Goal: Task Accomplishment & Management: Manage account settings

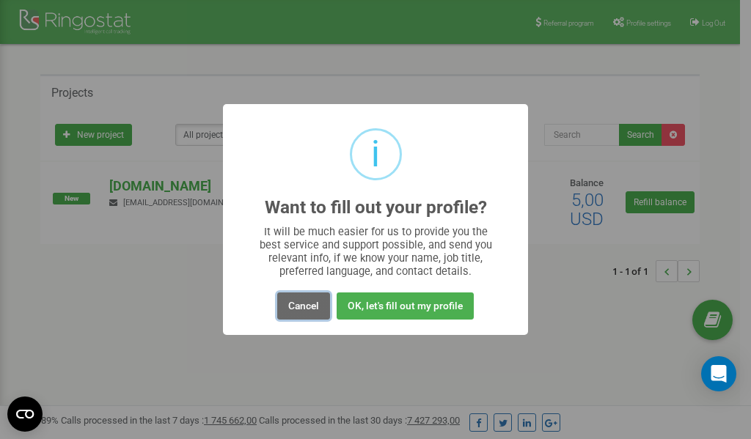
click at [298, 306] on button "Cancel" at bounding box center [303, 306] width 53 height 27
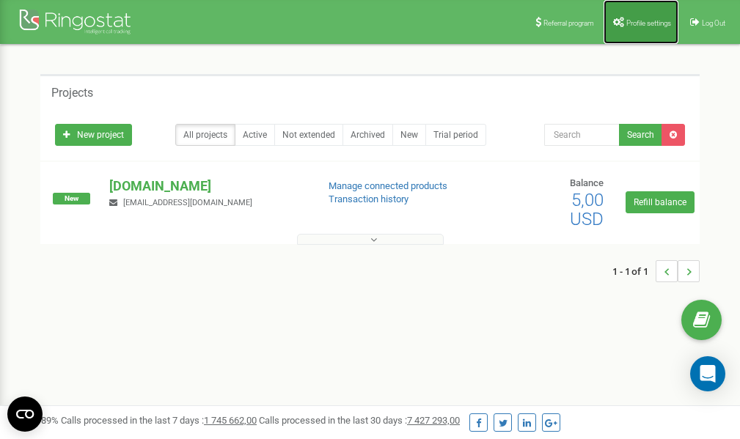
click at [633, 21] on span "Profile settings" at bounding box center [648, 23] width 45 height 8
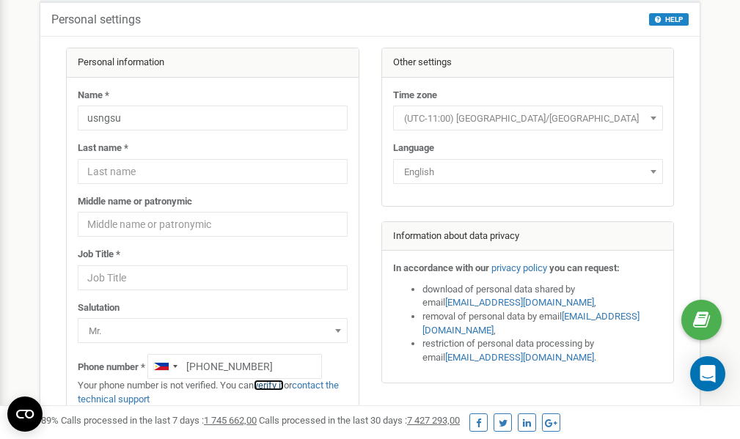
click at [279, 384] on link "verify it" at bounding box center [269, 385] width 30 height 11
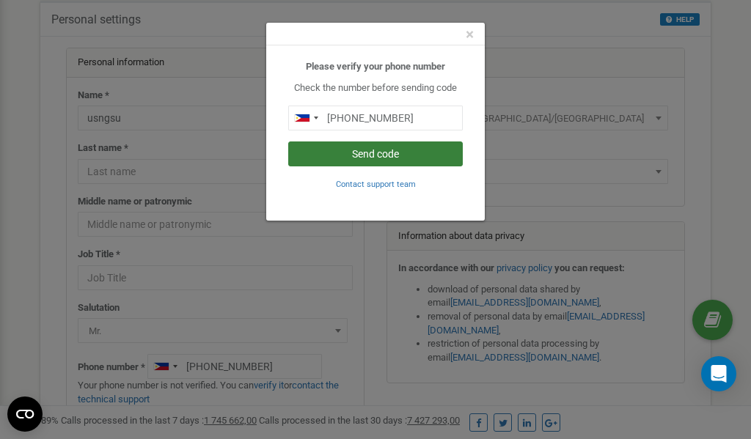
click at [378, 154] on button "Send code" at bounding box center [375, 154] width 175 height 25
